Goal: Information Seeking & Learning: Understand process/instructions

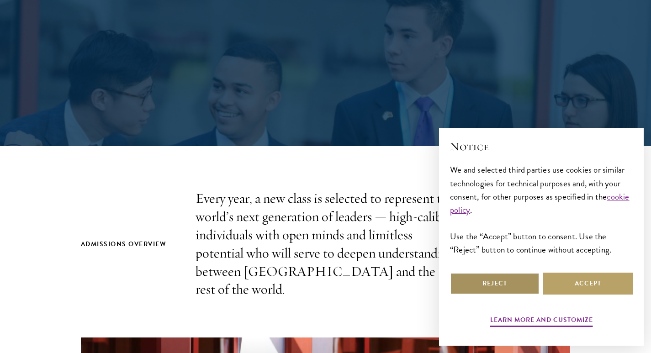
click at [493, 287] on button "Reject" at bounding box center [495, 284] width 90 height 22
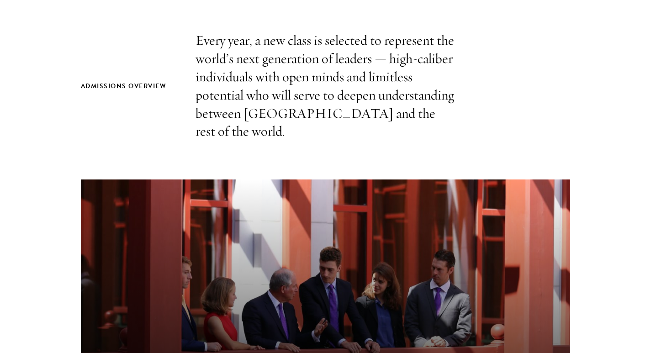
scroll to position [457, 0]
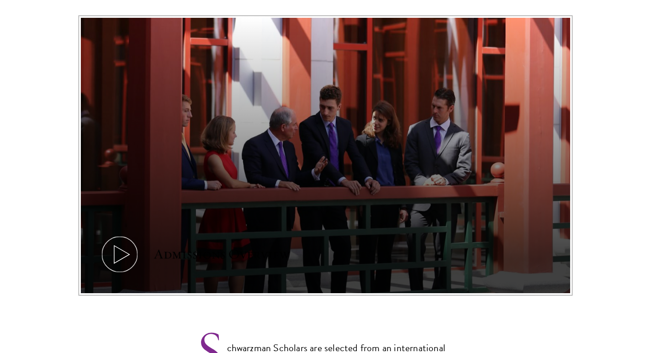
click at [122, 241] on icon at bounding box center [119, 254] width 41 height 41
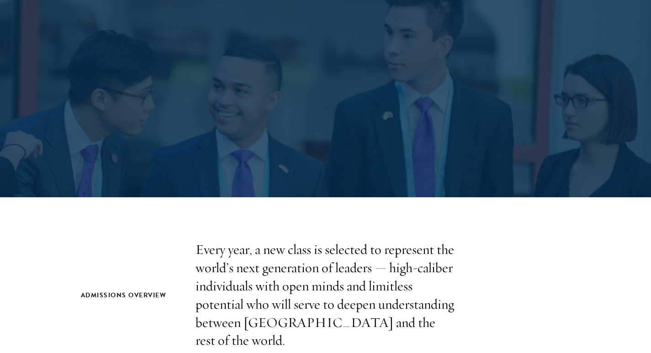
scroll to position [0, 0]
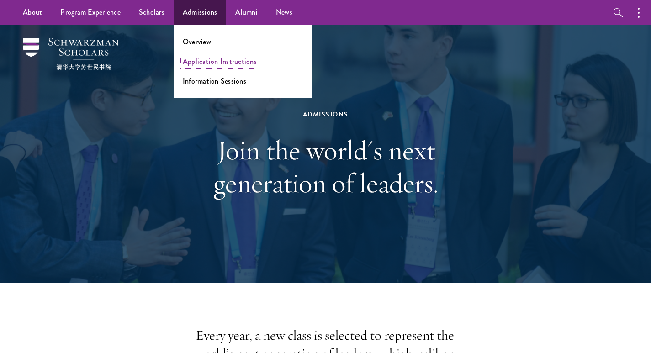
click at [218, 60] on link "Application Instructions" at bounding box center [220, 61] width 74 height 11
